Goal: Information Seeking & Learning: Understand process/instructions

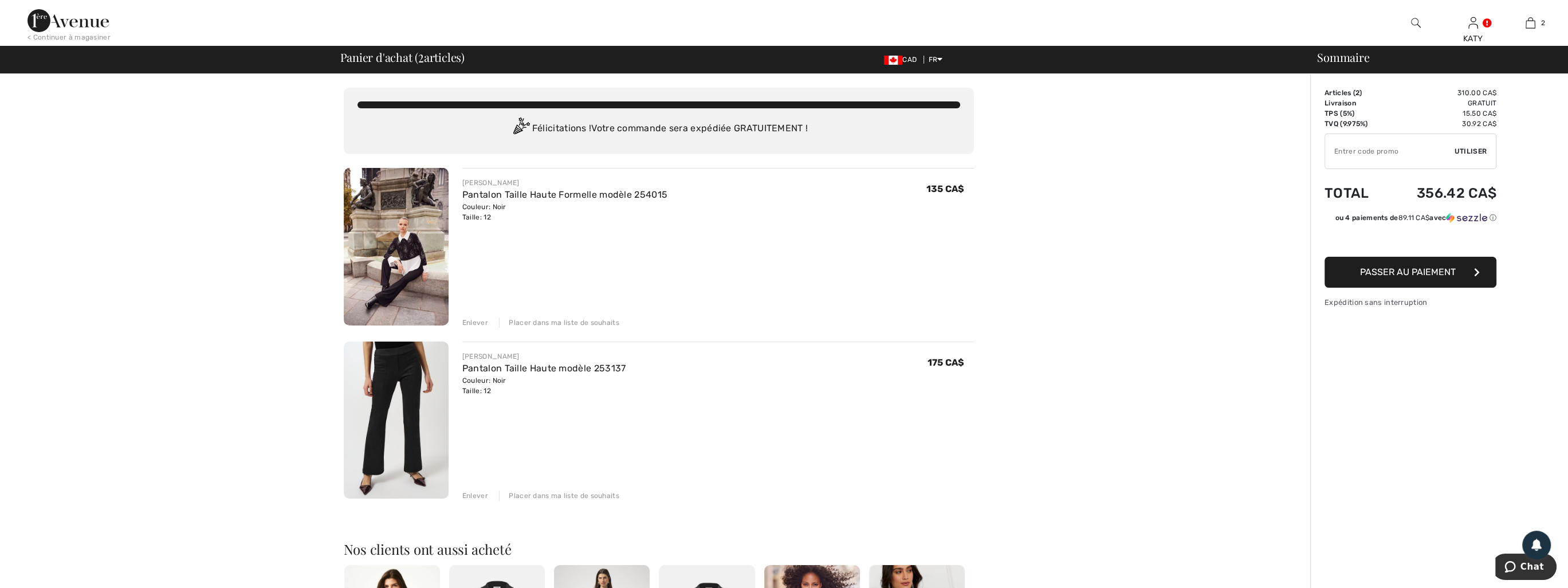
click at [478, 320] on div "Enlever" at bounding box center [475, 322] width 26 height 10
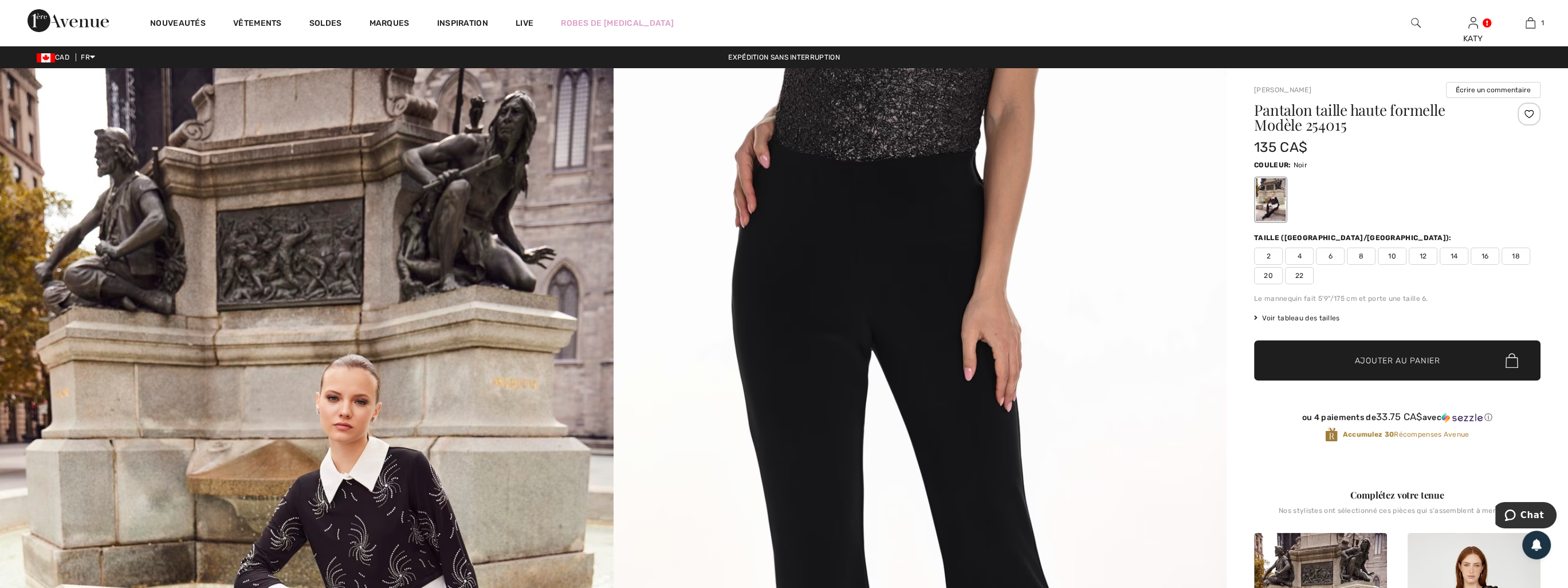
click at [807, 56] on div "Expédition sans interruption" at bounding box center [784, 57] width 1568 height 10
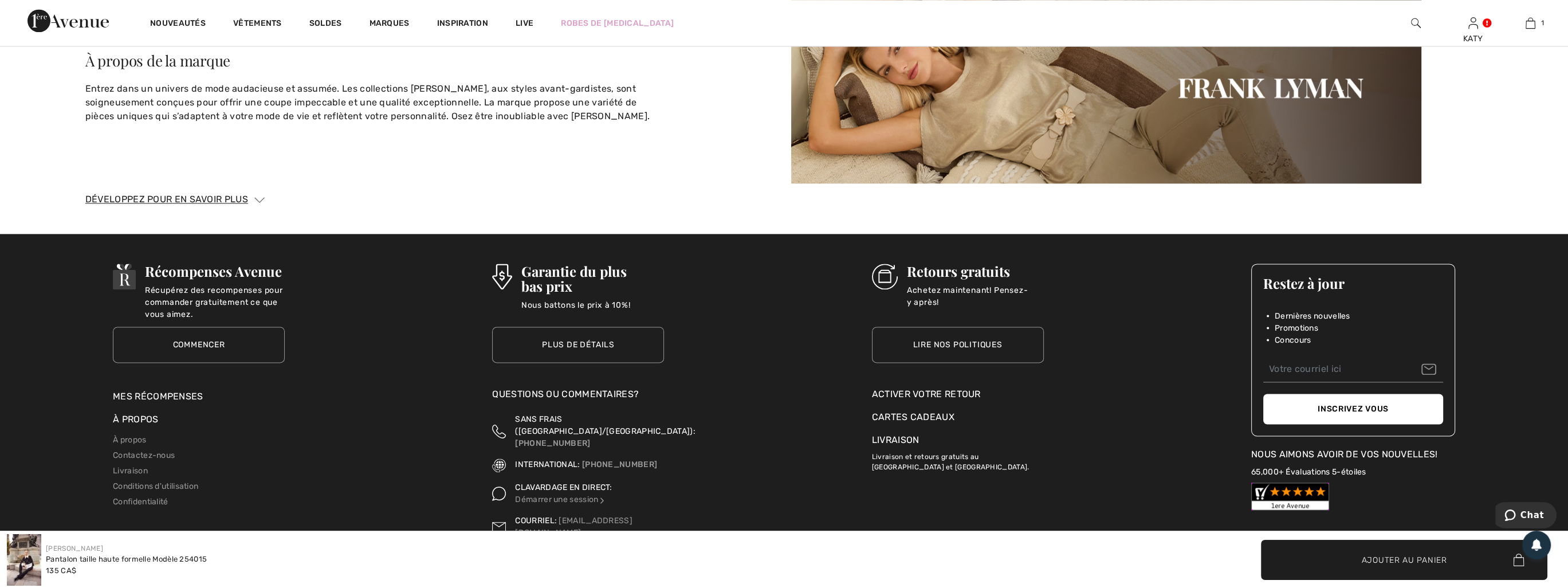
scroll to position [3000, 0]
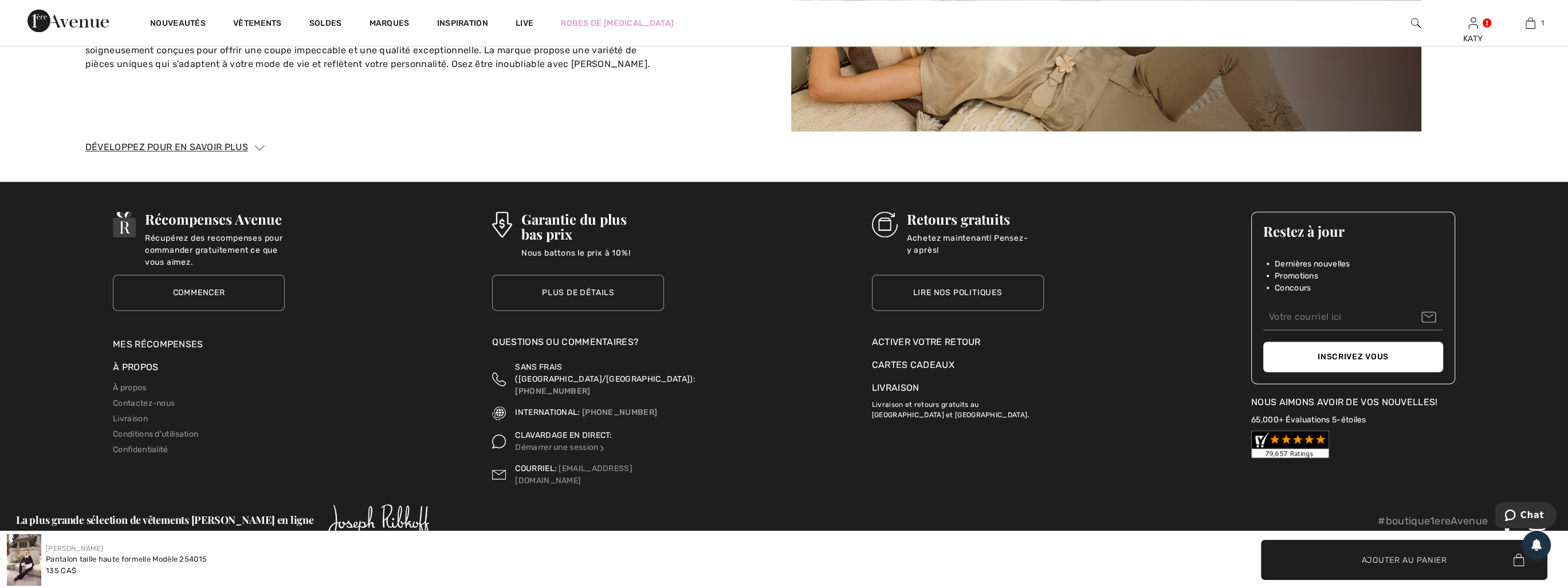
click at [910, 388] on link "Livraison" at bounding box center [895, 387] width 47 height 11
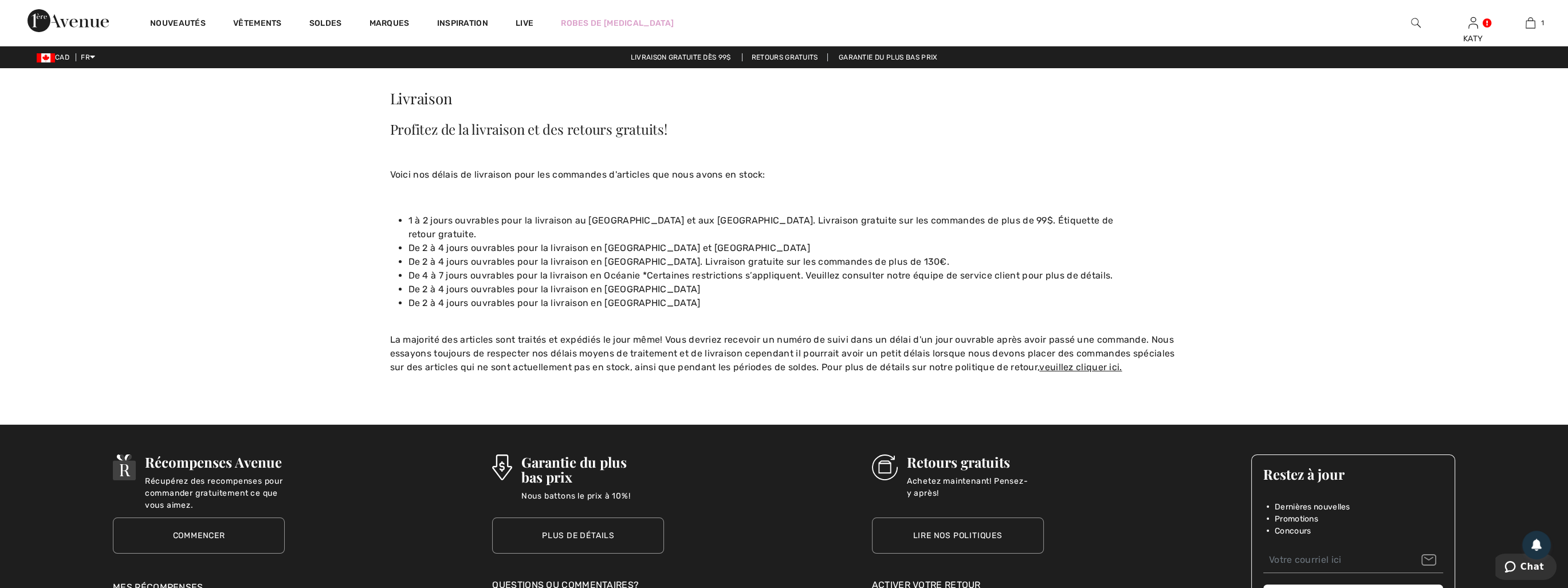
click at [826, 56] on link "Retours gratuits" at bounding box center [785, 57] width 86 height 8
